Goal: Entertainment & Leisure: Browse casually

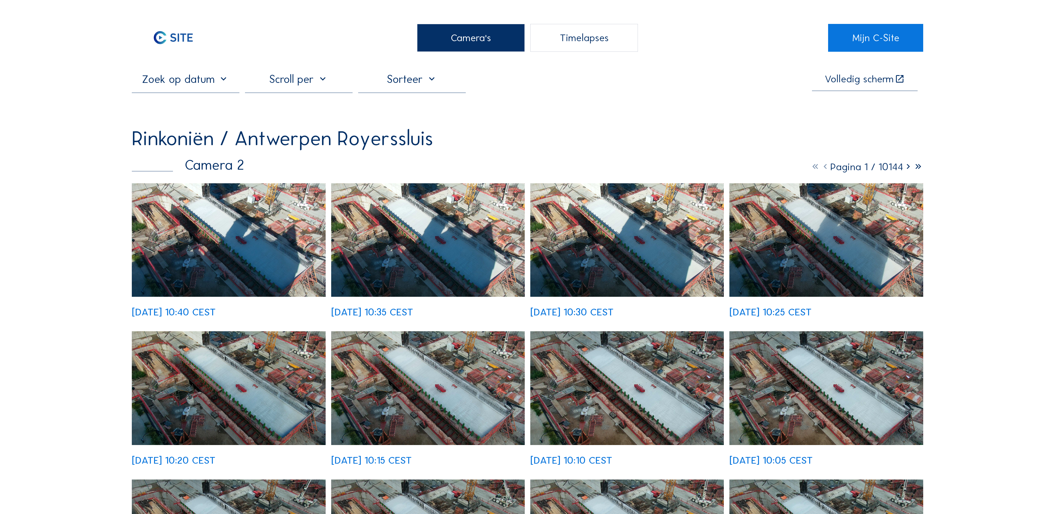
click at [494, 44] on div "Camera's" at bounding box center [471, 38] width 108 height 28
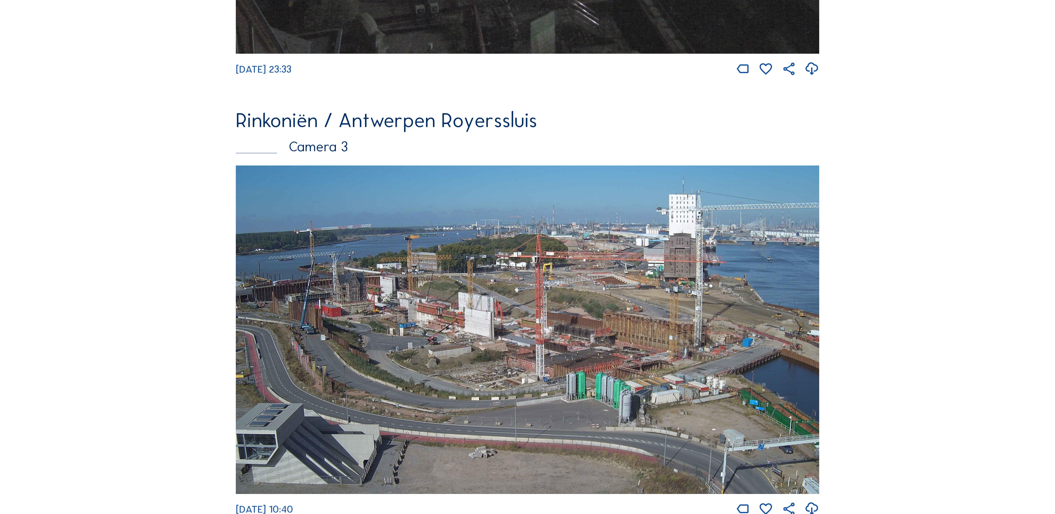
scroll to position [1447, 0]
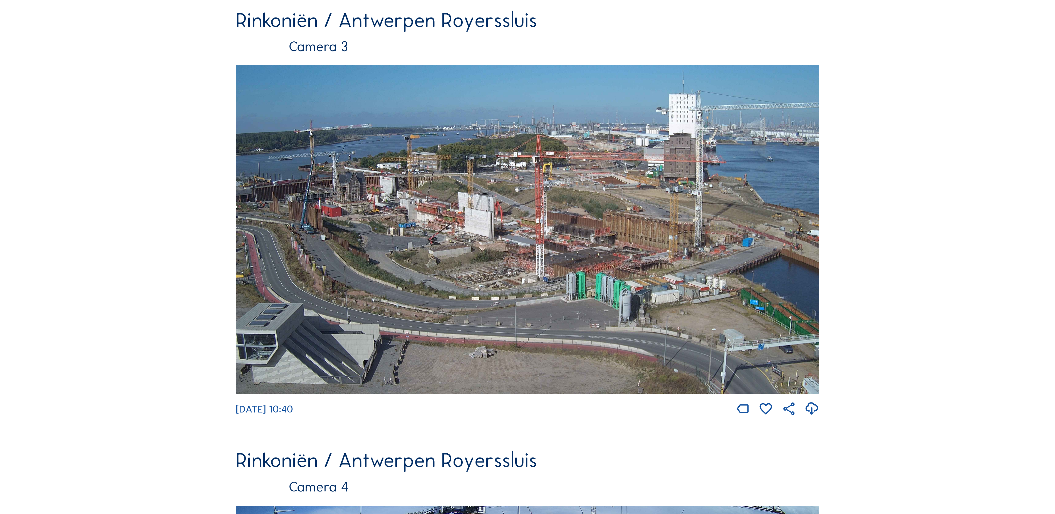
click at [314, 170] on img at bounding box center [527, 229] width 583 height 328
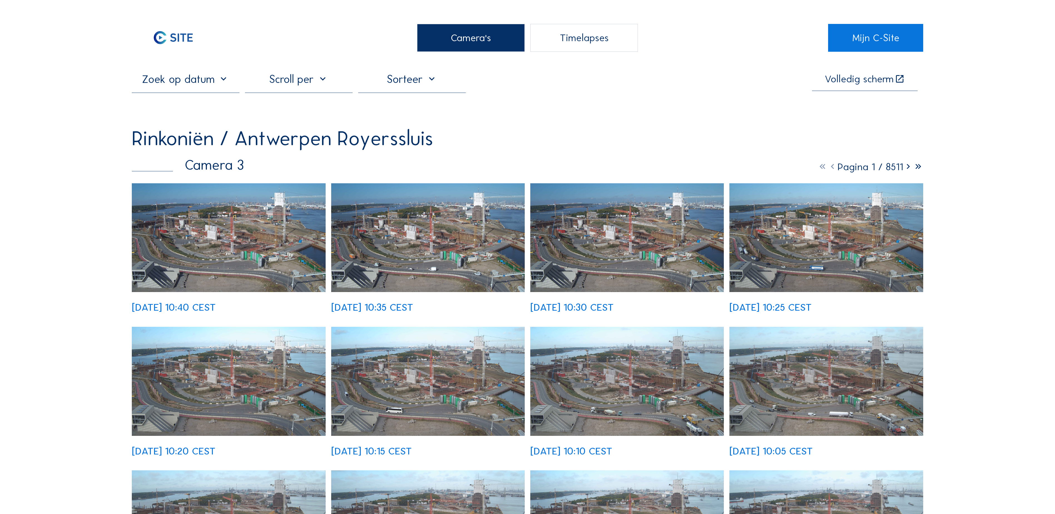
click at [250, 230] on img at bounding box center [229, 237] width 194 height 109
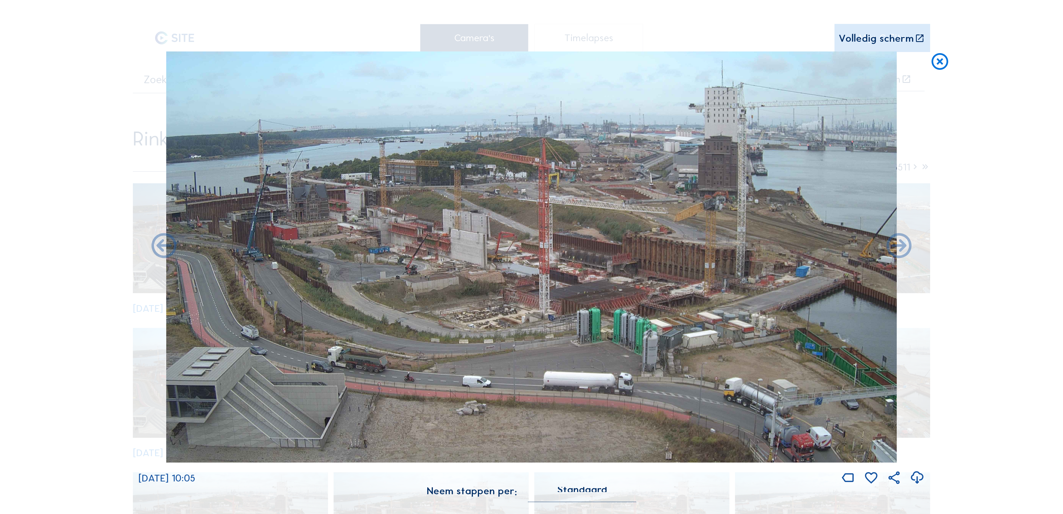
click at [893, 42] on div "Volledig scherm" at bounding box center [876, 38] width 75 height 10
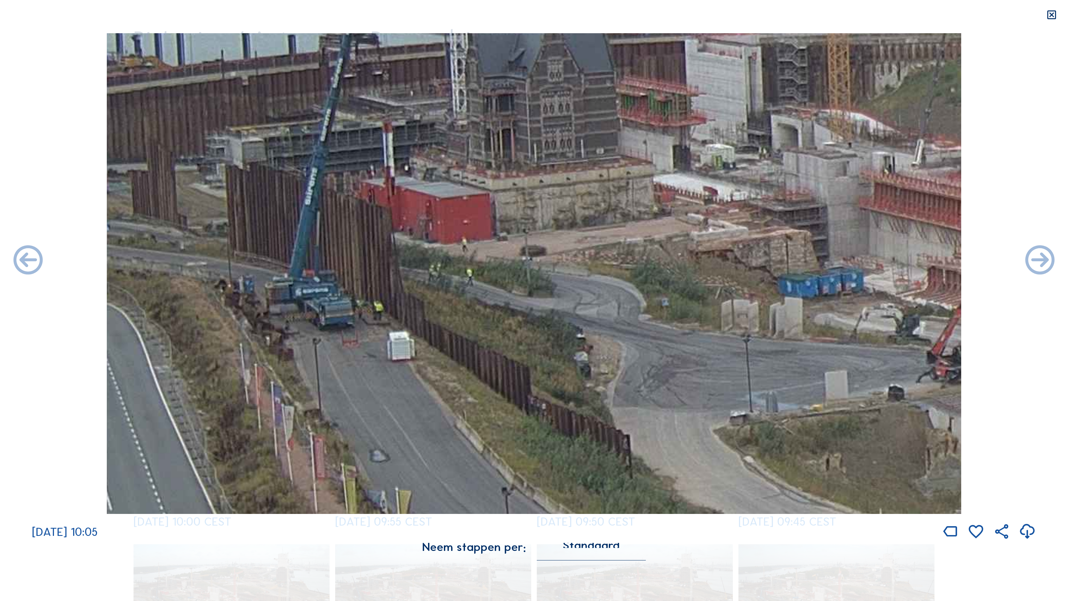
drag, startPoint x: 199, startPoint y: 242, endPoint x: 231, endPoint y: 275, distance: 45.2
click at [231, 275] on img at bounding box center [534, 273] width 854 height 481
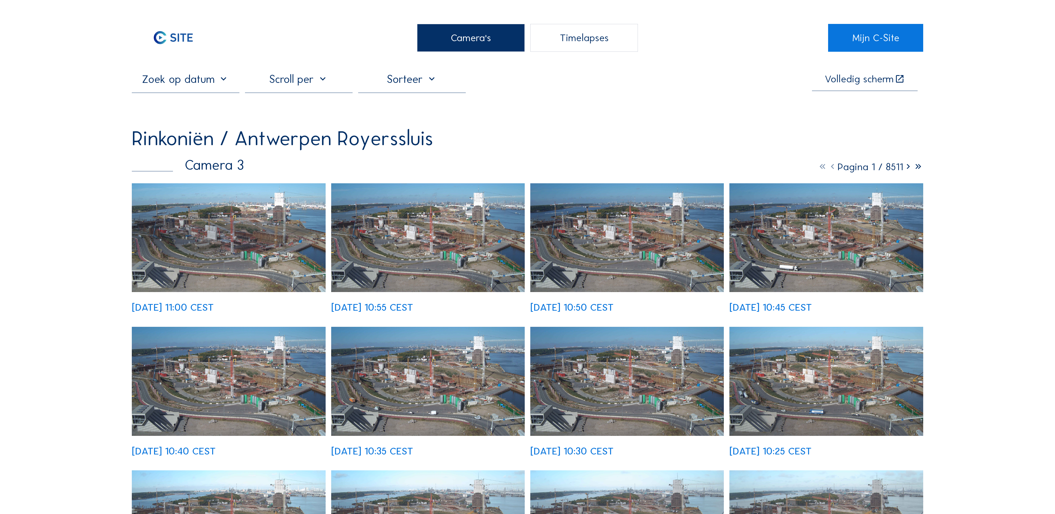
click at [207, 230] on img at bounding box center [229, 237] width 194 height 109
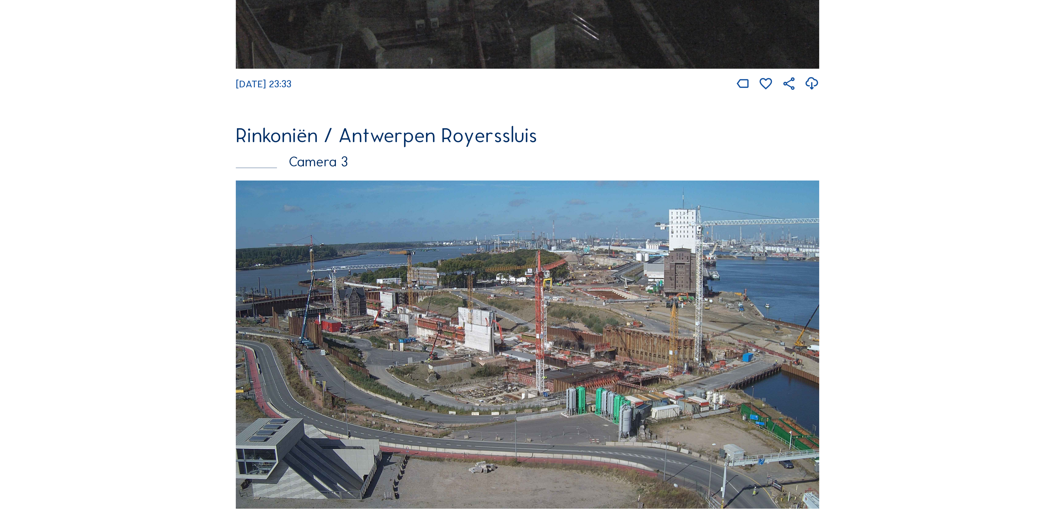
click at [301, 281] on img at bounding box center [527, 344] width 583 height 328
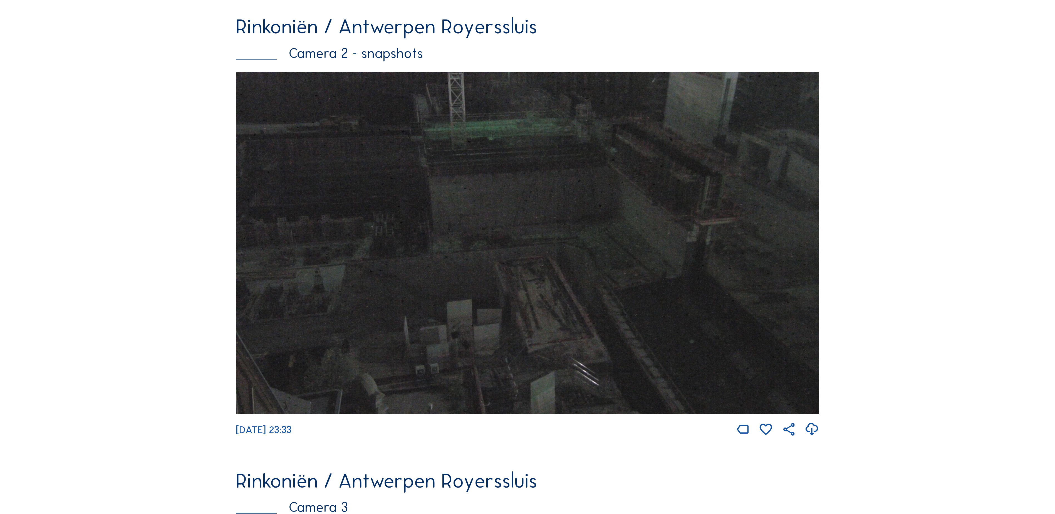
scroll to position [1235, 0]
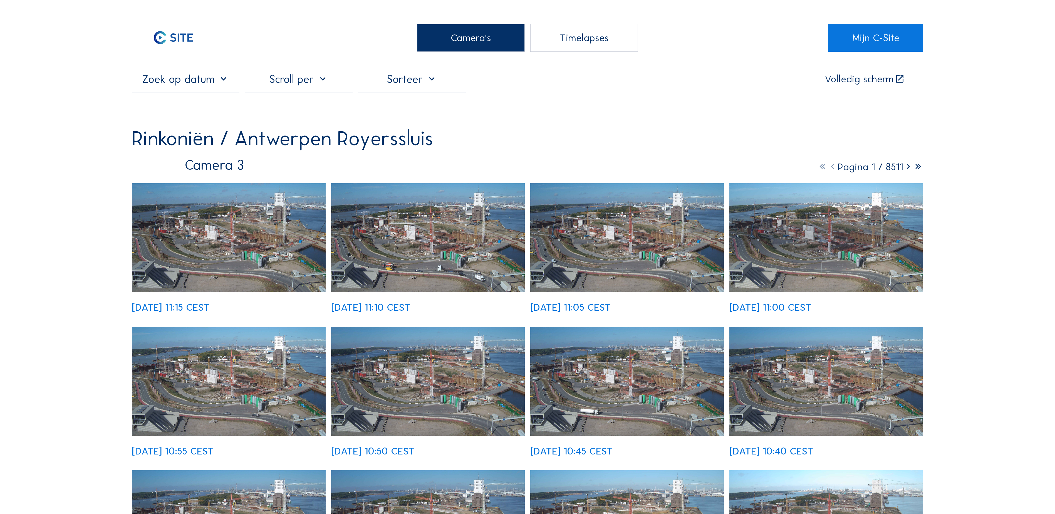
click at [228, 253] on img at bounding box center [229, 237] width 194 height 109
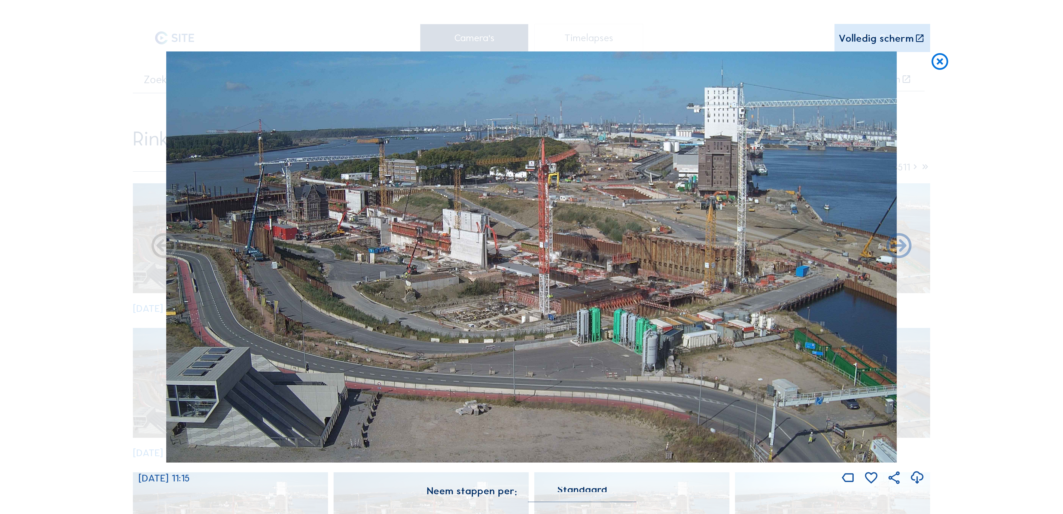
click at [901, 37] on div "Volledig scherm" at bounding box center [876, 38] width 75 height 10
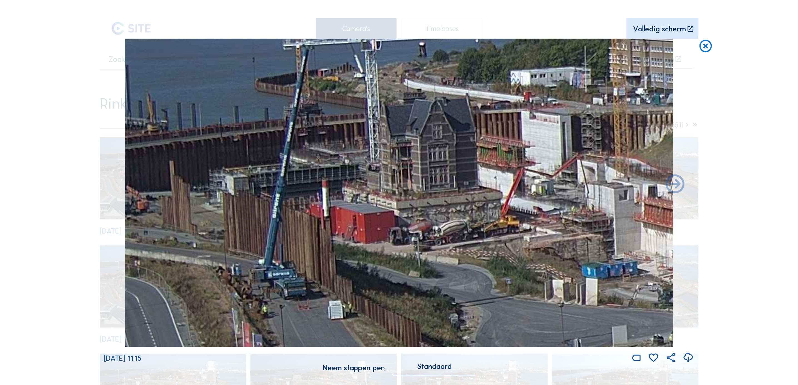
click at [702, 45] on icon at bounding box center [705, 47] width 15 height 16
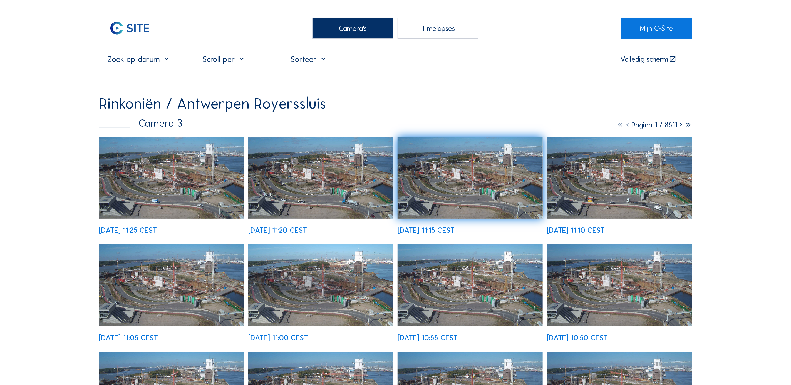
click at [226, 219] on img at bounding box center [171, 178] width 145 height 82
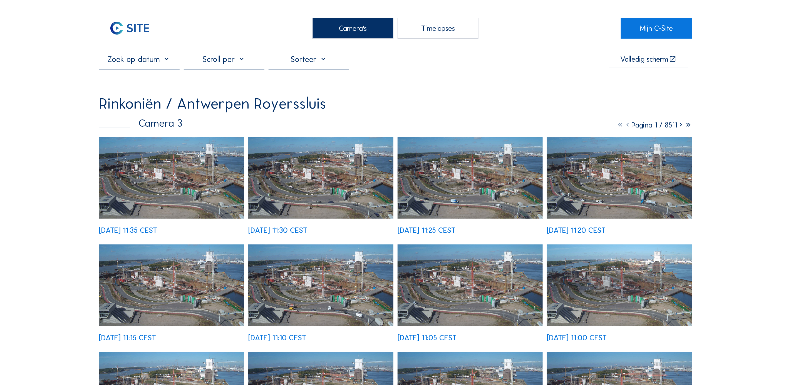
click at [209, 186] on img at bounding box center [171, 178] width 145 height 82
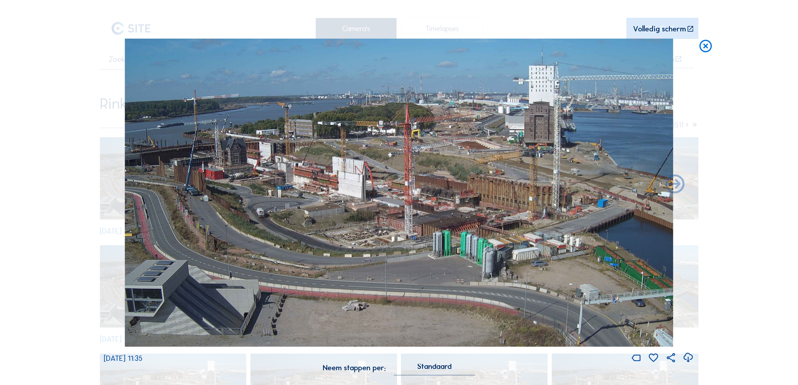
click at [708, 42] on icon at bounding box center [705, 47] width 15 height 16
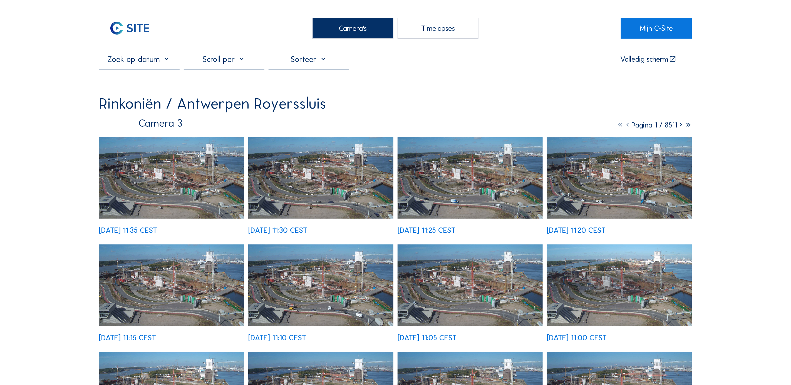
click at [334, 30] on div "Camera's" at bounding box center [353, 28] width 81 height 21
